Goal: Information Seeking & Learning: Learn about a topic

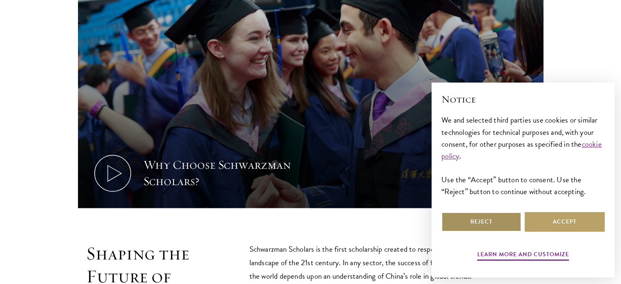
click at [460, 220] on button "Reject" at bounding box center [481, 222] width 80 height 20
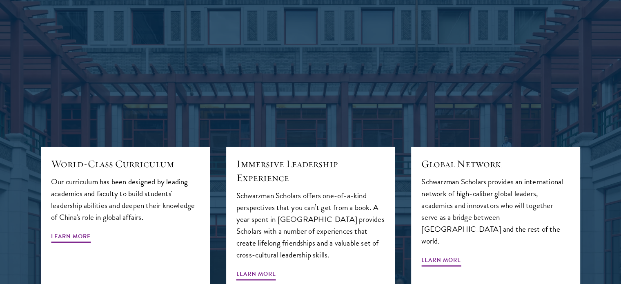
scroll to position [851, 0]
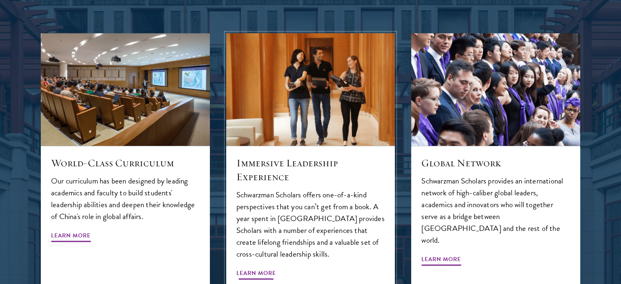
click at [273, 189] on p "Schwarzman Scholars offers one-of-a-kind perspectives that you can’t get from a…" at bounding box center [310, 224] width 149 height 71
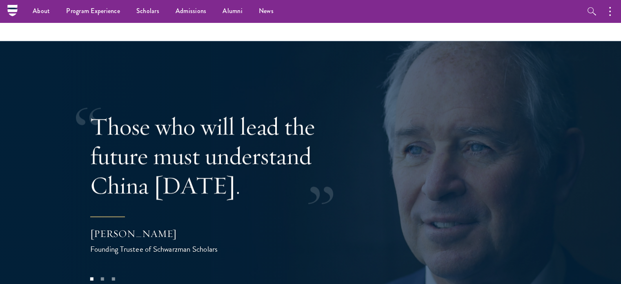
scroll to position [1555, 0]
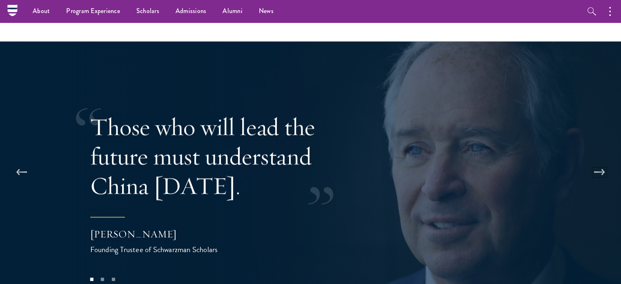
click at [599, 161] on button at bounding box center [599, 172] width 27 height 23
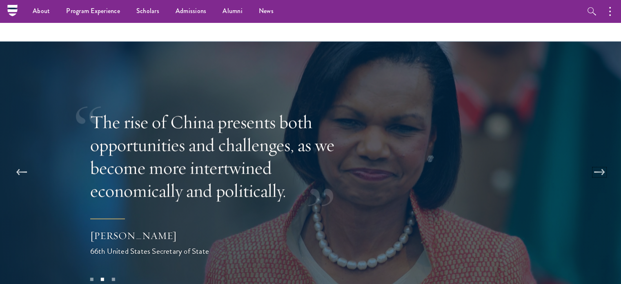
click at [599, 161] on button at bounding box center [599, 172] width 27 height 23
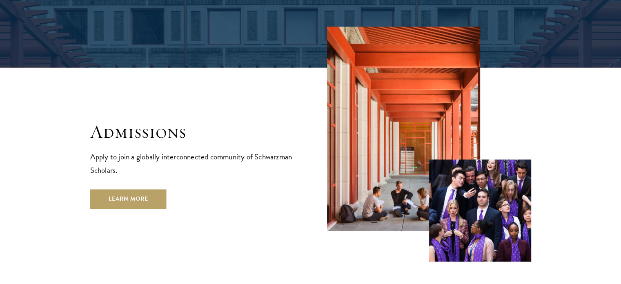
scroll to position [1296, 0]
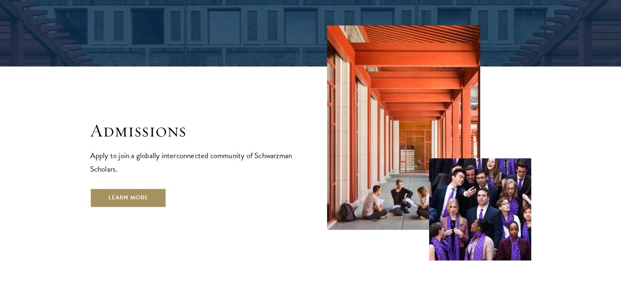
click at [143, 188] on link "Learn More" at bounding box center [128, 198] width 76 height 20
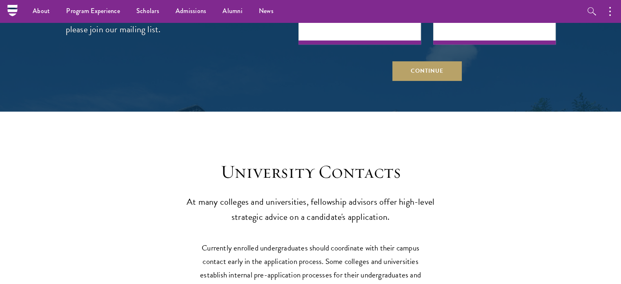
scroll to position [3356, 0]
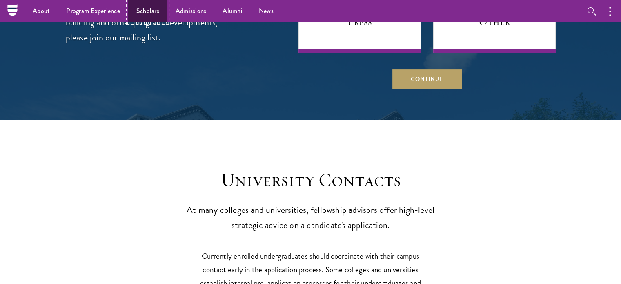
click at [150, 11] on link "Scholars" at bounding box center [147, 11] width 39 height 22
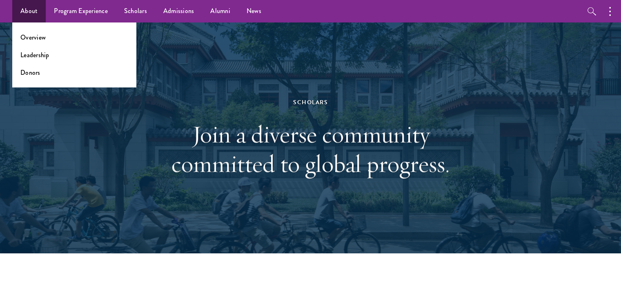
click at [68, 79] on ul "Overview Leadership Donors" at bounding box center [74, 54] width 124 height 65
click at [64, 67] on ul "Overview Leadership Donors" at bounding box center [74, 54] width 124 height 65
click at [44, 73] on li "Donors" at bounding box center [74, 72] width 108 height 9
click at [28, 72] on link "Donors" at bounding box center [30, 72] width 20 height 9
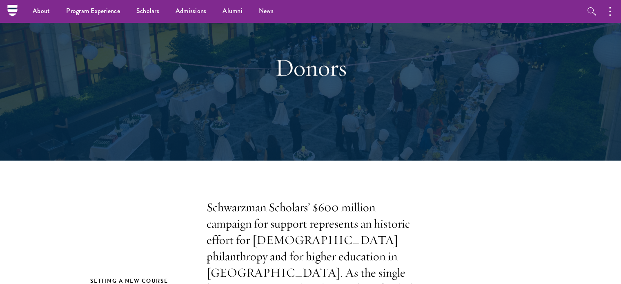
scroll to position [36, 0]
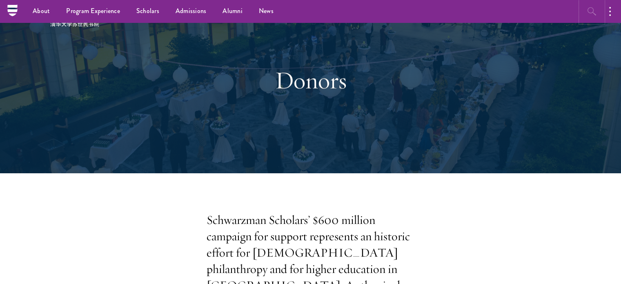
click at [597, 9] on button "button" at bounding box center [591, 11] width 22 height 22
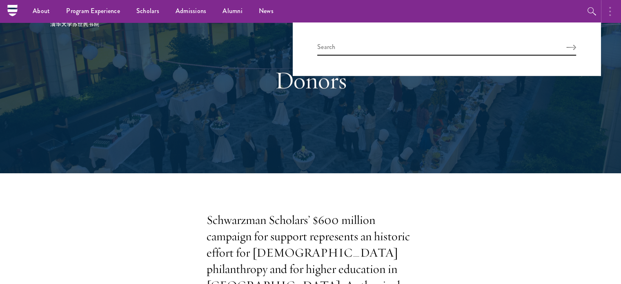
click at [611, 9] on button "button" at bounding box center [612, 11] width 18 height 22
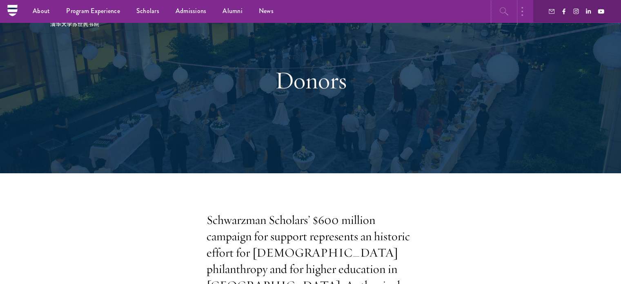
click at [501, 9] on icon "button" at bounding box center [504, 12] width 10 height 10
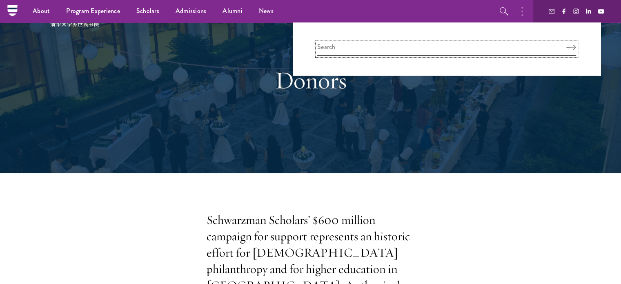
click at [369, 46] on input "search" at bounding box center [446, 48] width 259 height 13
type input "sholarship for internation"
click at [566, 44] on button "Search" at bounding box center [571, 47] width 10 height 6
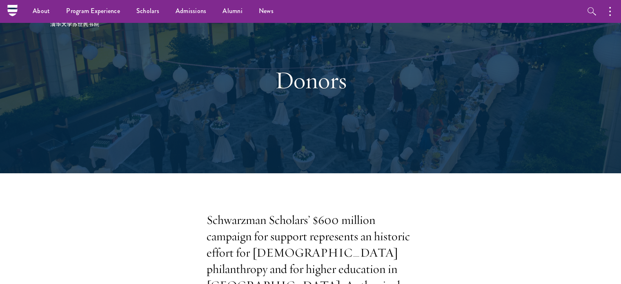
scroll to position [36, 0]
